Goal: Feedback & Contribution: Leave review/rating

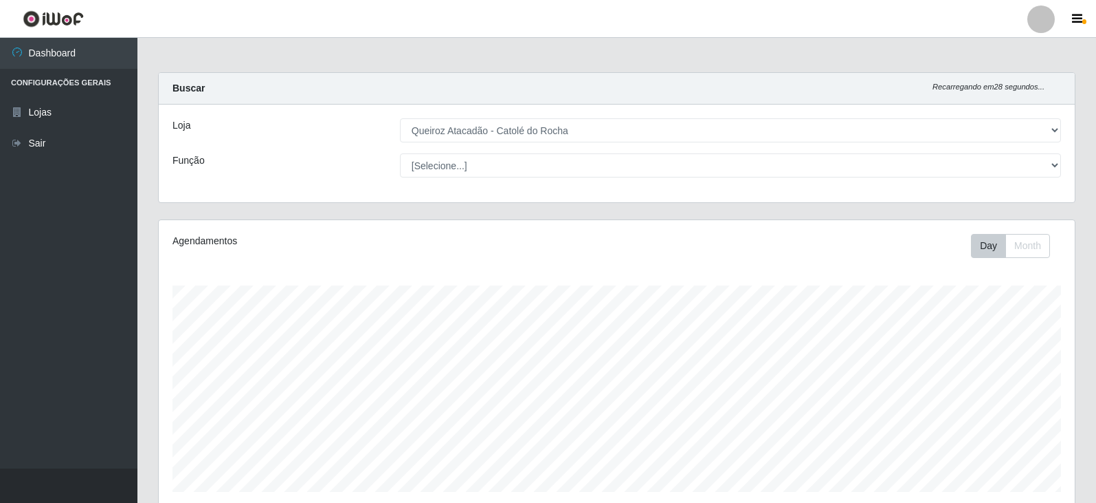
select select "500"
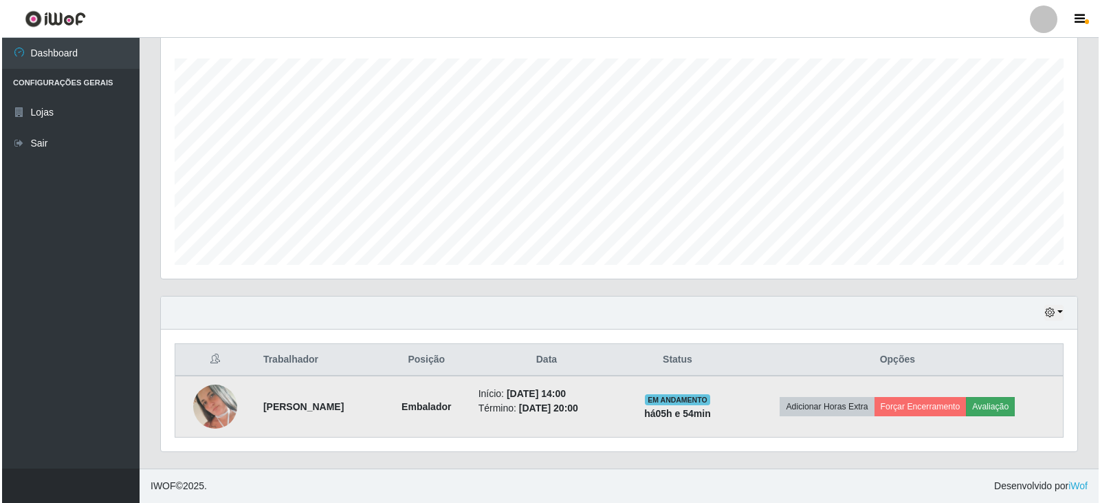
scroll to position [285, 916]
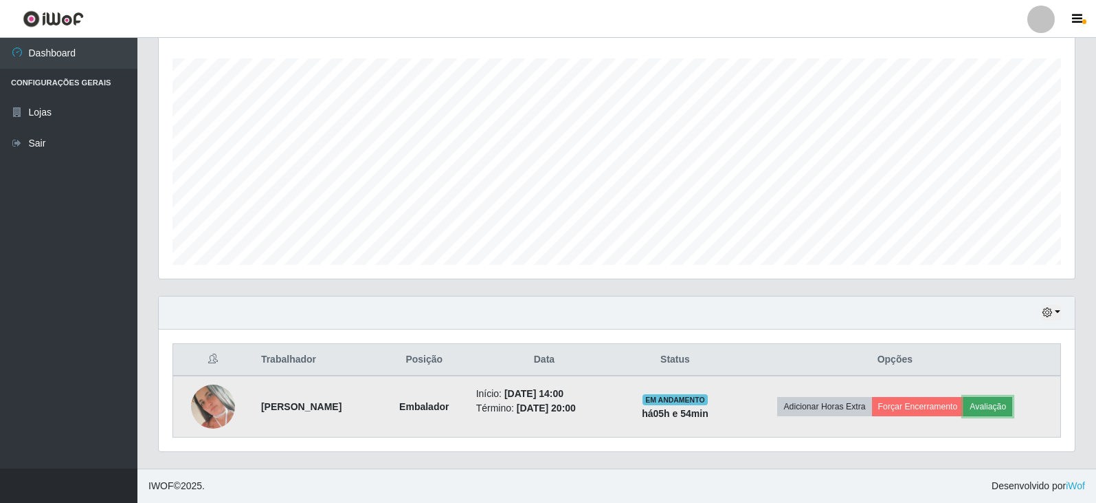
click at [1000, 406] on button "Avaliação" at bounding box center [988, 406] width 49 height 19
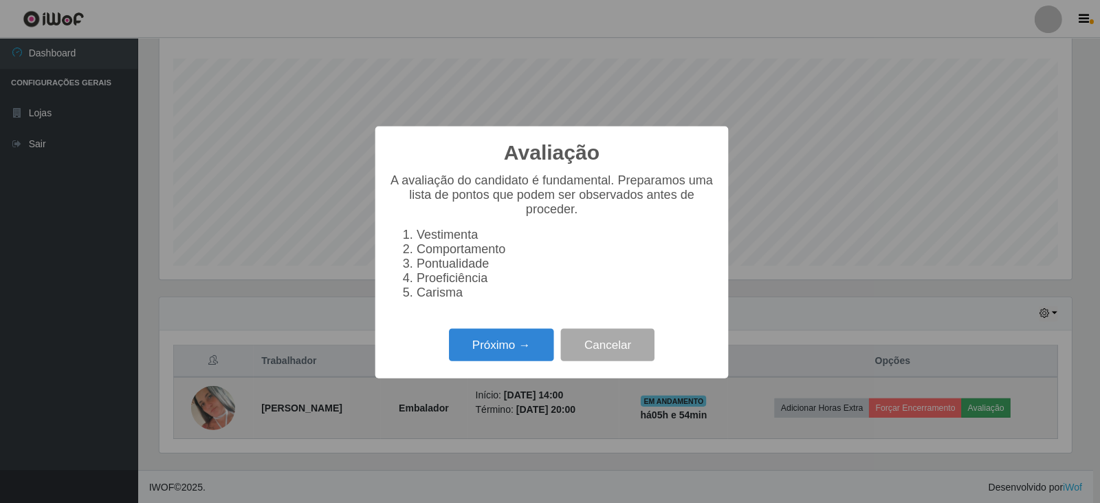
scroll to position [285, 909]
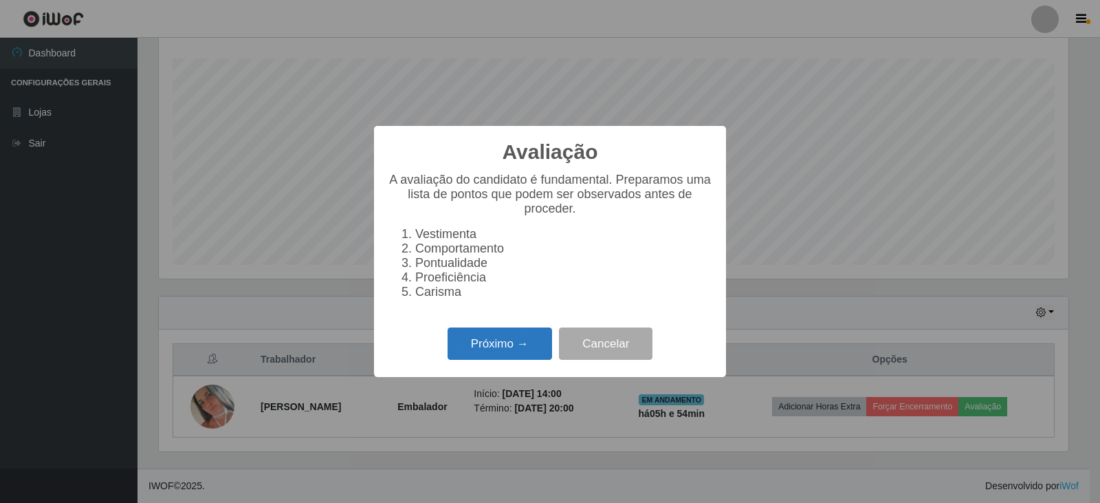
click at [484, 348] on button "Próximo →" at bounding box center [500, 343] width 104 height 32
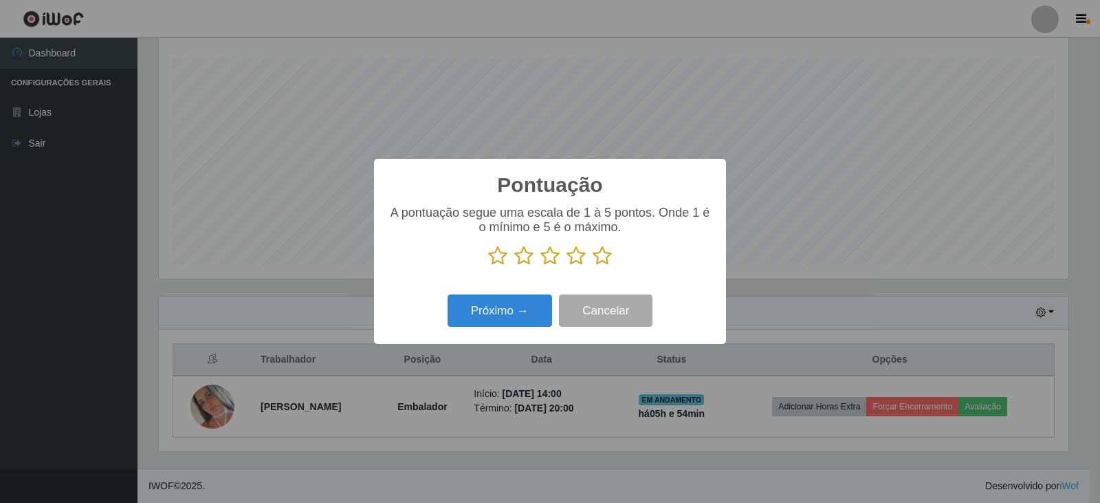
click at [599, 256] on icon at bounding box center [602, 255] width 19 height 21
click at [593, 266] on input "radio" at bounding box center [593, 266] width 0 height 0
click at [517, 305] on button "Próximo →" at bounding box center [500, 310] width 104 height 32
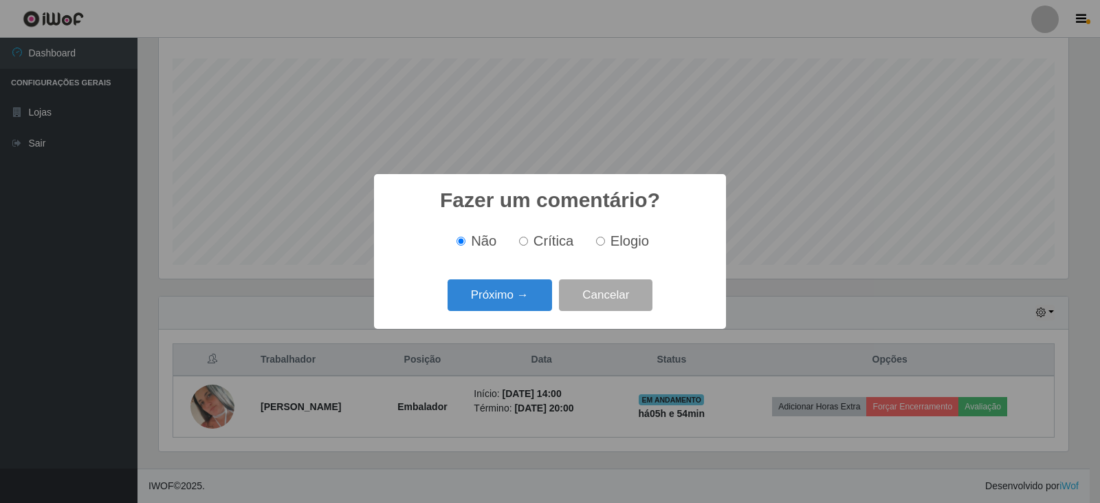
click at [601, 238] on input "Elogio" at bounding box center [600, 240] width 9 height 9
radio input "true"
click at [498, 300] on button "Próximo →" at bounding box center [500, 295] width 104 height 32
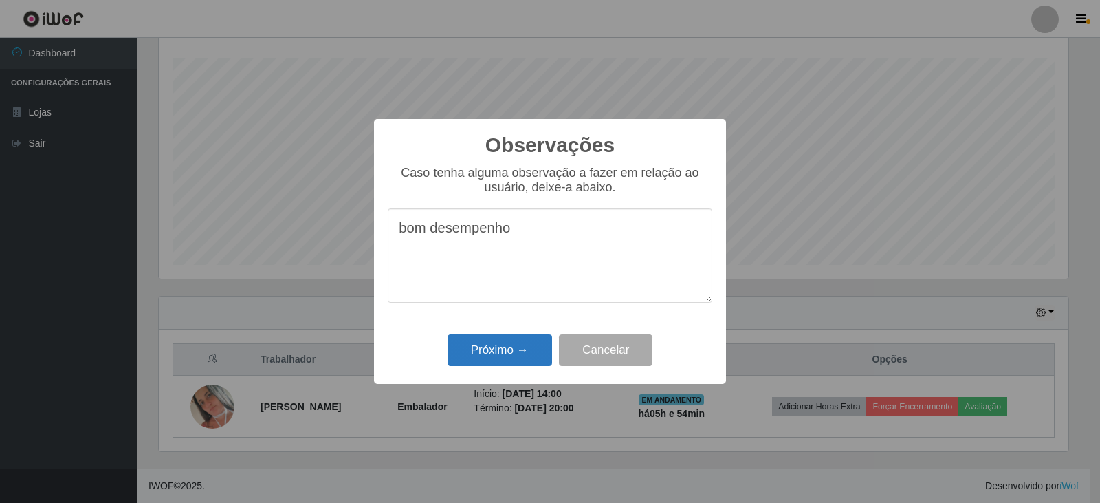
type textarea "bom desempenho"
click at [506, 342] on button "Próximo →" at bounding box center [500, 350] width 104 height 32
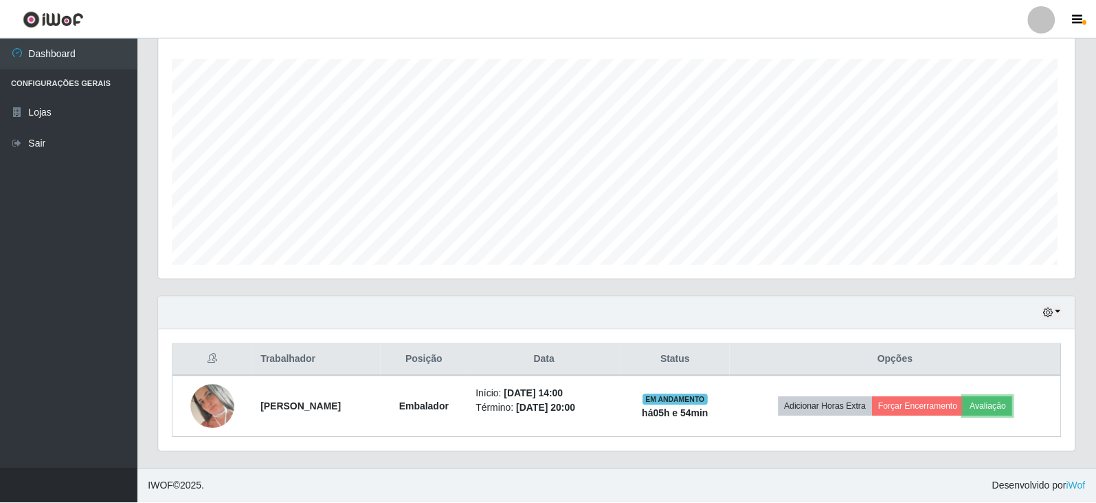
scroll to position [285, 916]
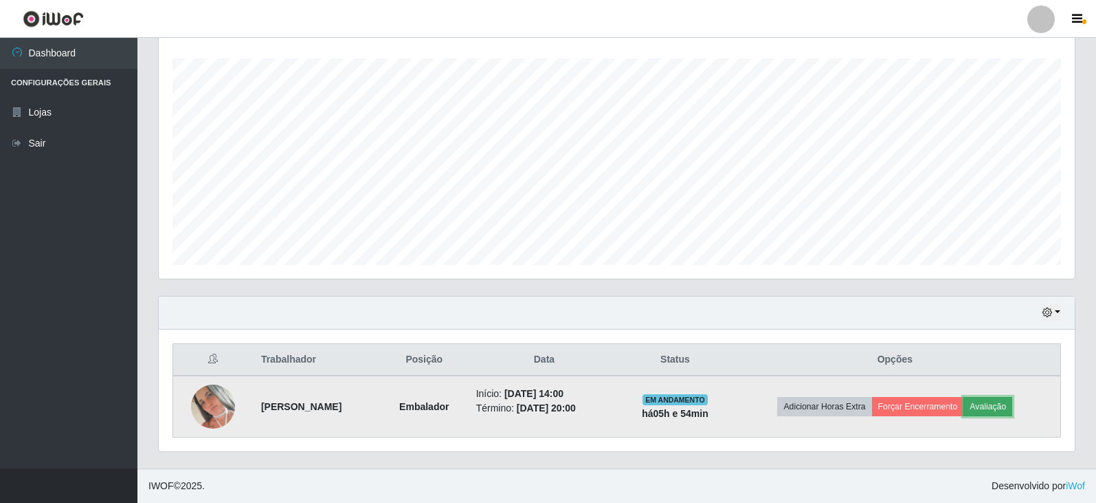
click at [1001, 406] on button "Avaliação" at bounding box center [988, 406] width 49 height 19
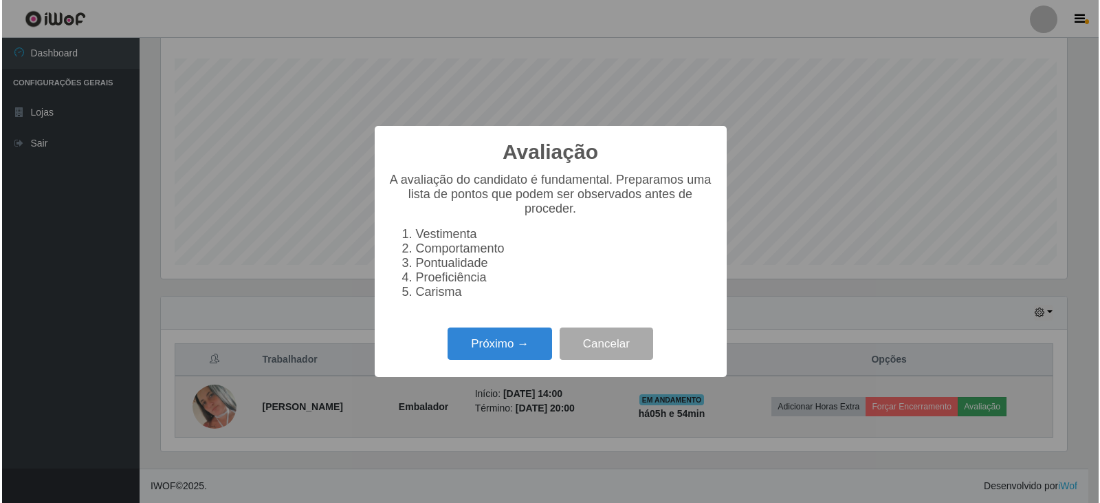
scroll to position [285, 909]
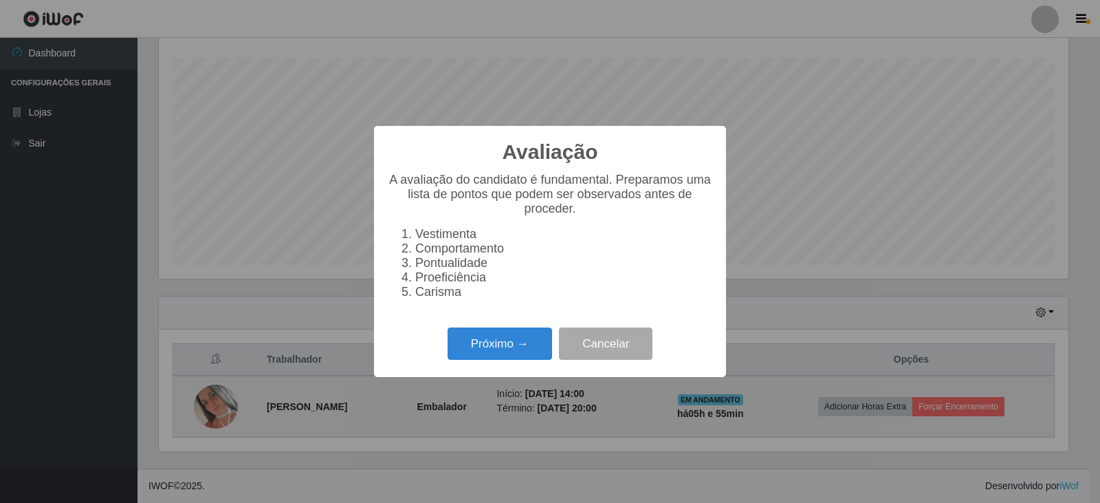
click at [848, 125] on div "Avaliação × A avaliação do candidato é fundamental. Preparamos uma lista de pon…" at bounding box center [550, 251] width 1100 height 503
click at [489, 338] on button "Próximo →" at bounding box center [500, 343] width 104 height 32
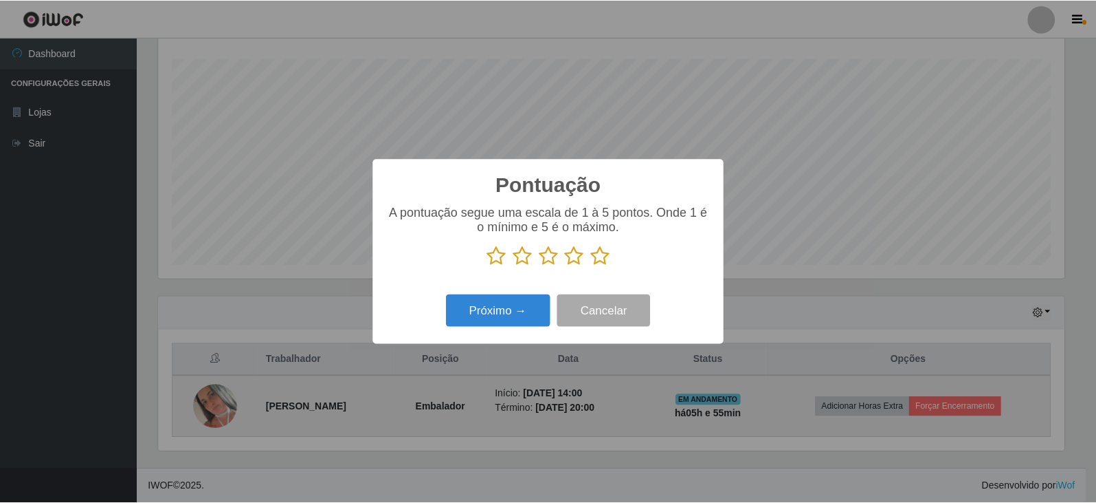
scroll to position [687152, 686528]
click at [602, 261] on icon at bounding box center [602, 255] width 19 height 21
click at [593, 266] on input "radio" at bounding box center [593, 266] width 0 height 0
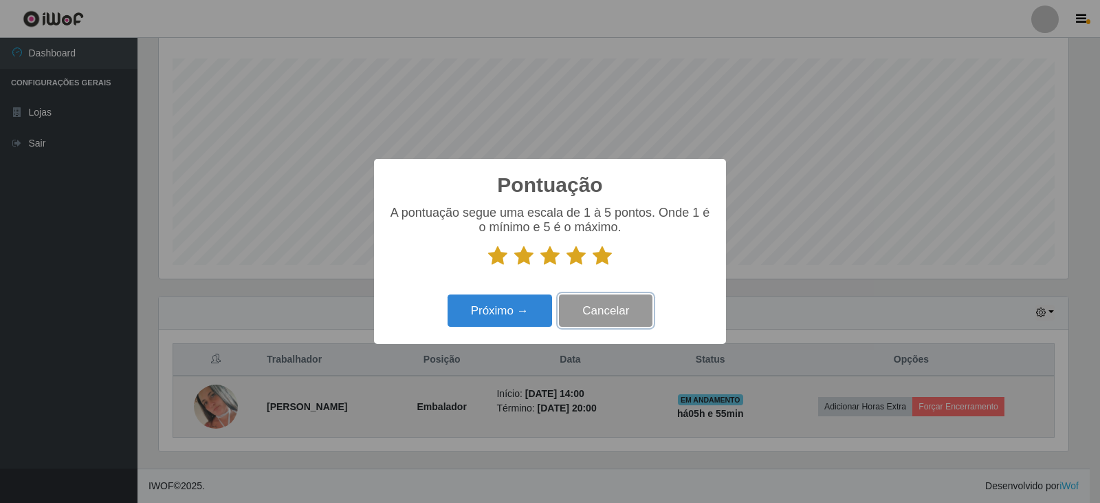
click at [610, 309] on button "Cancelar" at bounding box center [605, 310] width 93 height 32
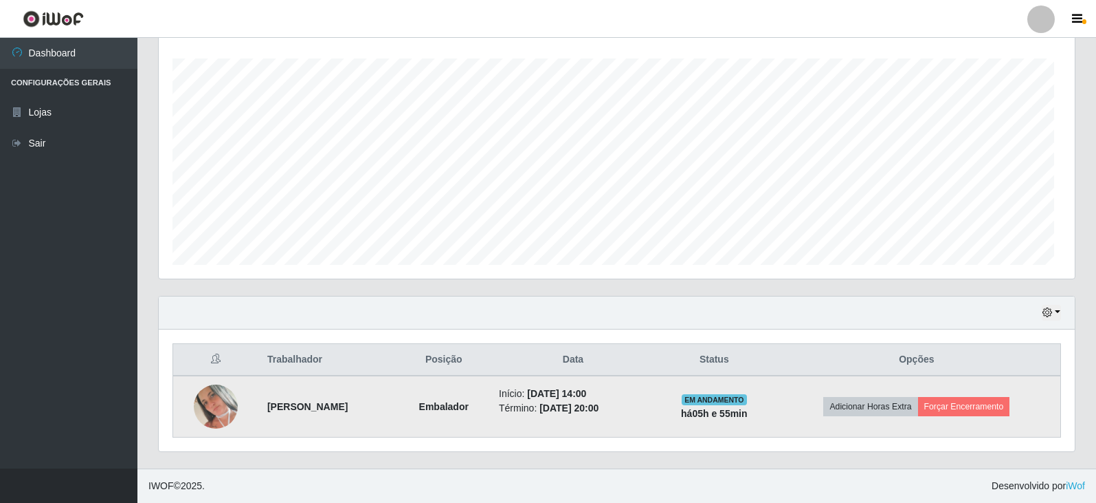
scroll to position [285, 916]
click at [977, 399] on button "Forçar Encerramento" at bounding box center [964, 406] width 92 height 19
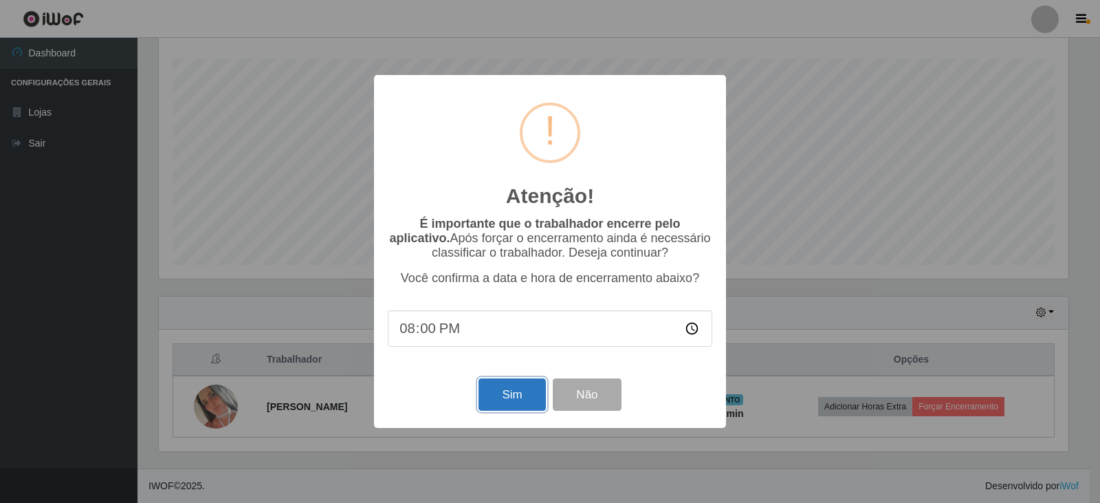
click at [506, 401] on button "Sim" at bounding box center [511, 394] width 67 height 32
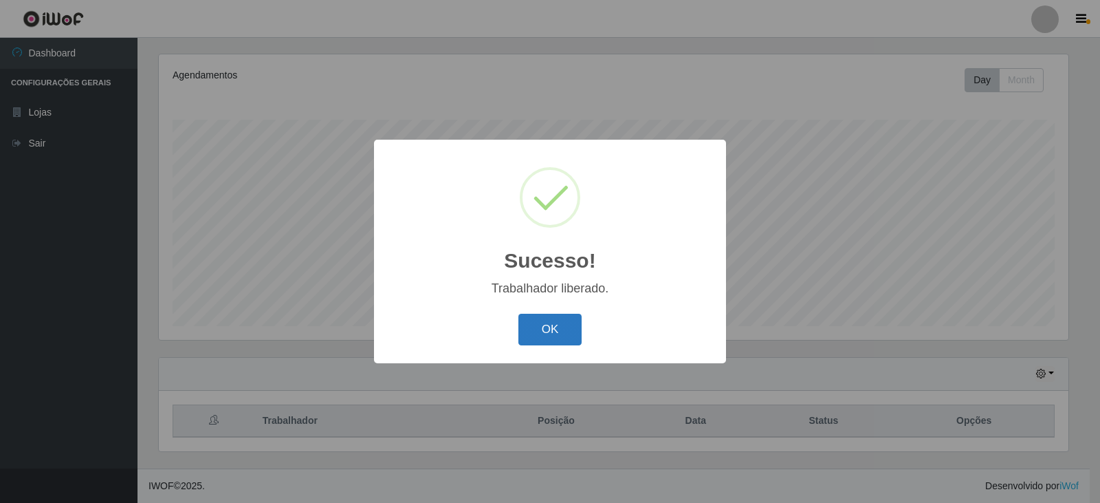
drag, startPoint x: 537, startPoint y: 323, endPoint x: 542, endPoint y: 331, distance: 9.0
click at [538, 327] on button "OK" at bounding box center [550, 329] width 64 height 32
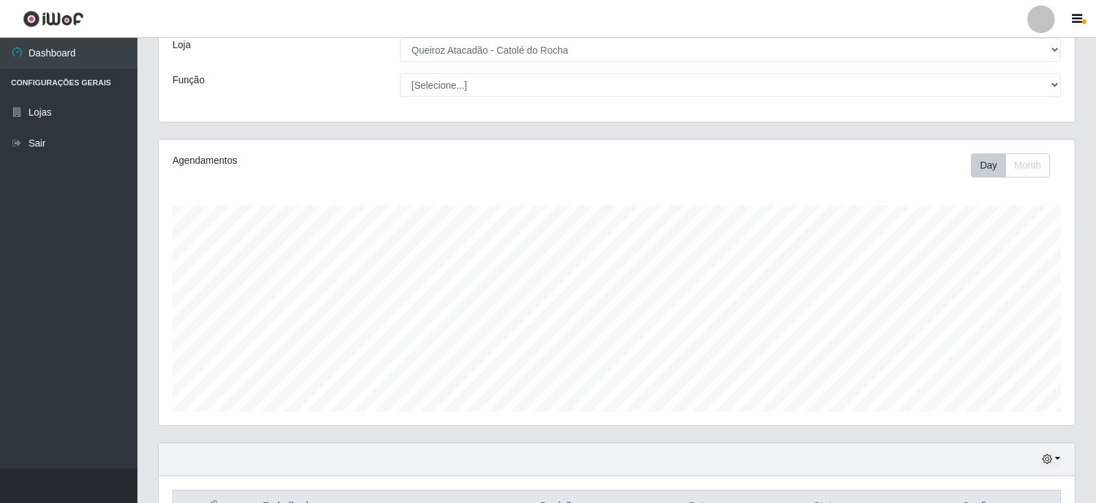
scroll to position [0, 0]
